Goal: Task Accomplishment & Management: Complete application form

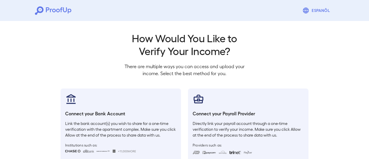
scroll to position [63, 0]
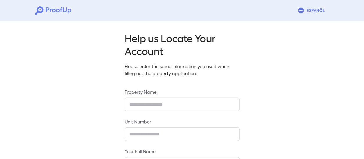
type input "**********"
type input "******"
type input "**********"
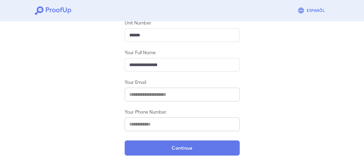
scroll to position [105, 0]
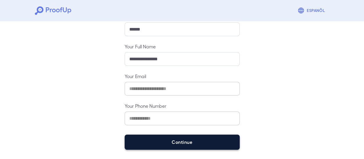
click at [181, 140] on button "Continue" at bounding box center [182, 141] width 115 height 15
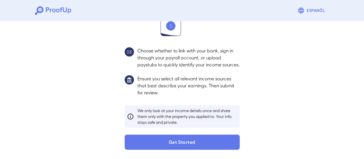
scroll to position [96, 0]
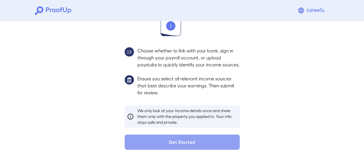
click at [181, 140] on button "Get Started" at bounding box center [182, 141] width 115 height 15
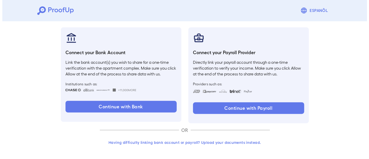
scroll to position [63, 0]
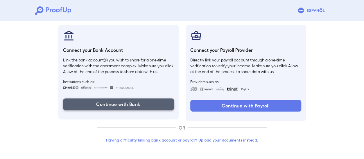
click at [112, 106] on button "Continue with Bank" at bounding box center [118, 104] width 111 height 12
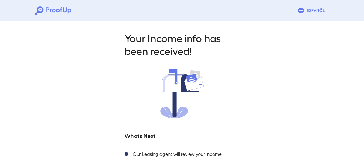
scroll to position [64, 0]
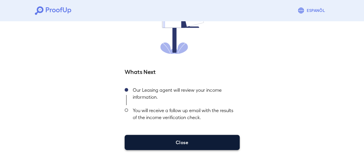
click at [171, 136] on button "Close" at bounding box center [182, 142] width 115 height 15
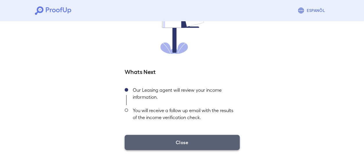
click at [162, 142] on button "Close" at bounding box center [182, 142] width 115 height 15
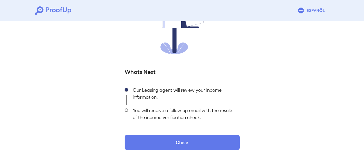
click at [125, 109] on span at bounding box center [126, 109] width 3 height 3
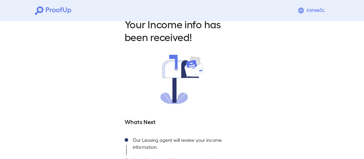
scroll to position [0, 0]
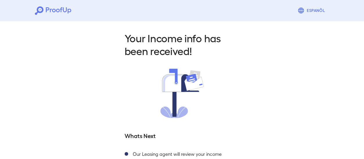
click at [56, 10] on icon at bounding box center [57, 10] width 3 height 3
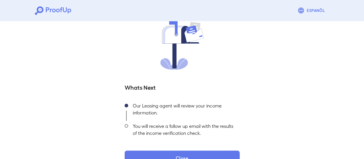
scroll to position [64, 0]
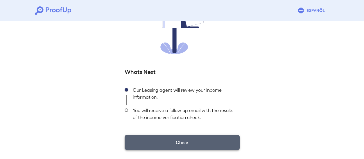
click at [219, 142] on button "Close" at bounding box center [182, 142] width 115 height 15
click at [186, 140] on button "Close" at bounding box center [182, 142] width 115 height 15
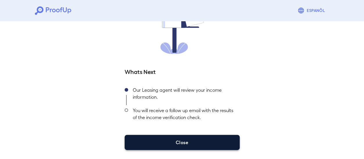
click at [204, 146] on button "Close" at bounding box center [182, 142] width 115 height 15
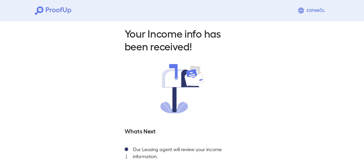
scroll to position [0, 0]
